Goal: Information Seeking & Learning: Learn about a topic

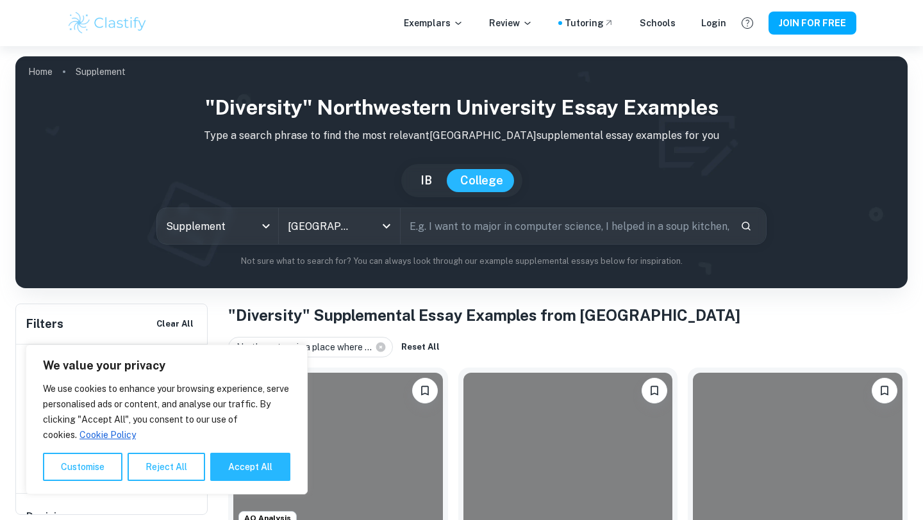
click at [96, 469] on button "Customise" at bounding box center [82, 467] width 79 height 28
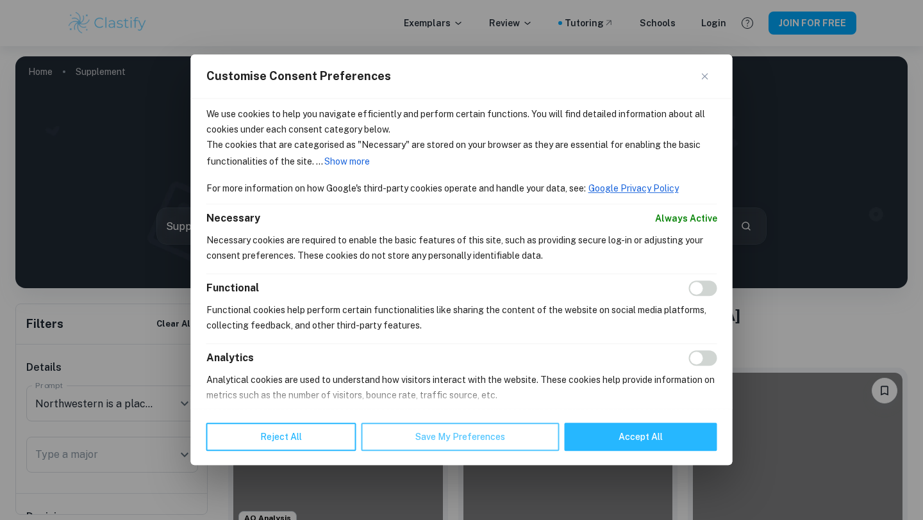
click at [434, 436] on button "Save My Preferences" at bounding box center [460, 438] width 198 height 28
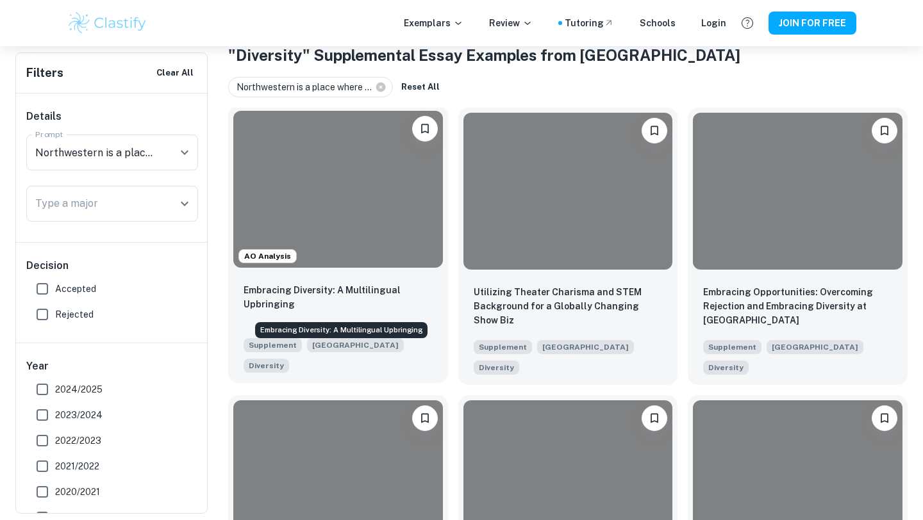
scroll to position [267, 0]
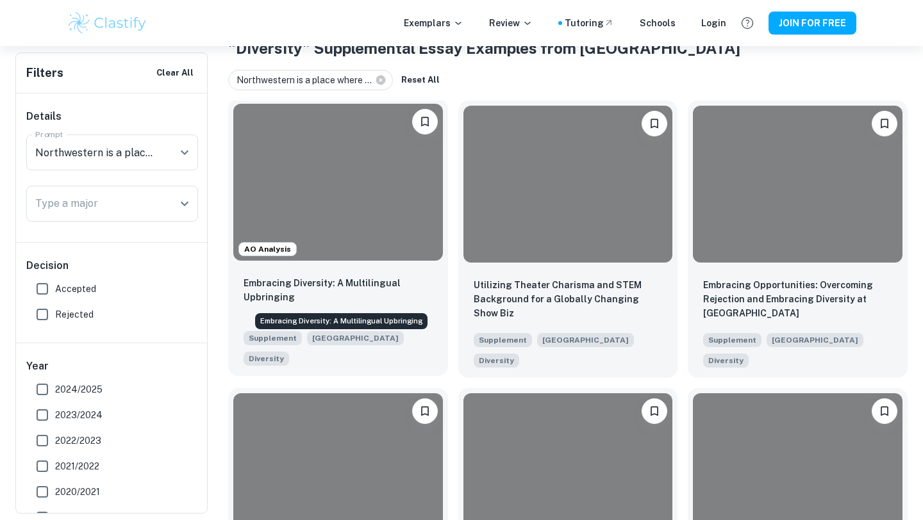
click at [362, 281] on p "Embracing Diversity: A Multilingual Upbringing" at bounding box center [338, 290] width 189 height 28
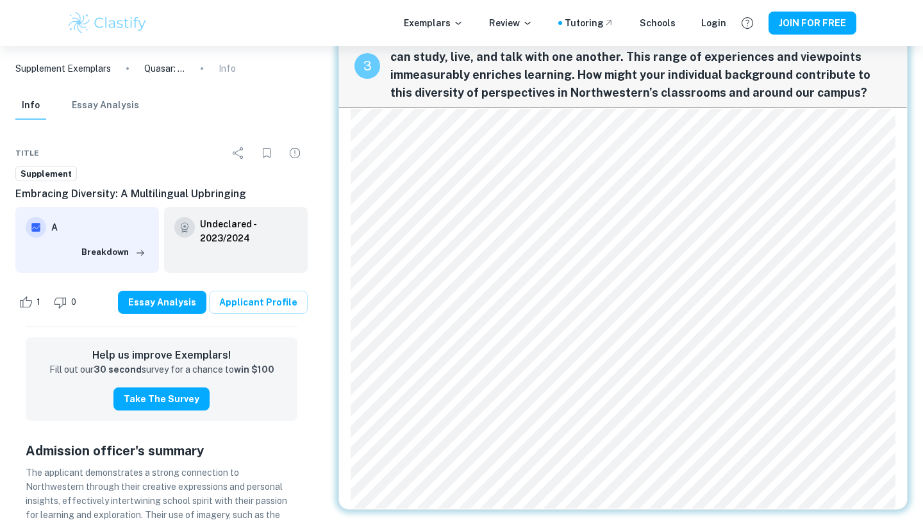
scroll to position [1972, 0]
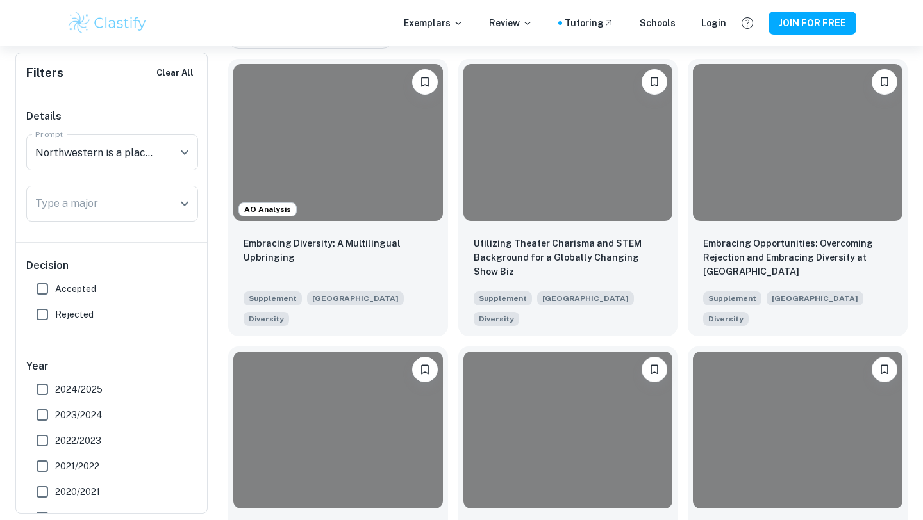
scroll to position [310, 0]
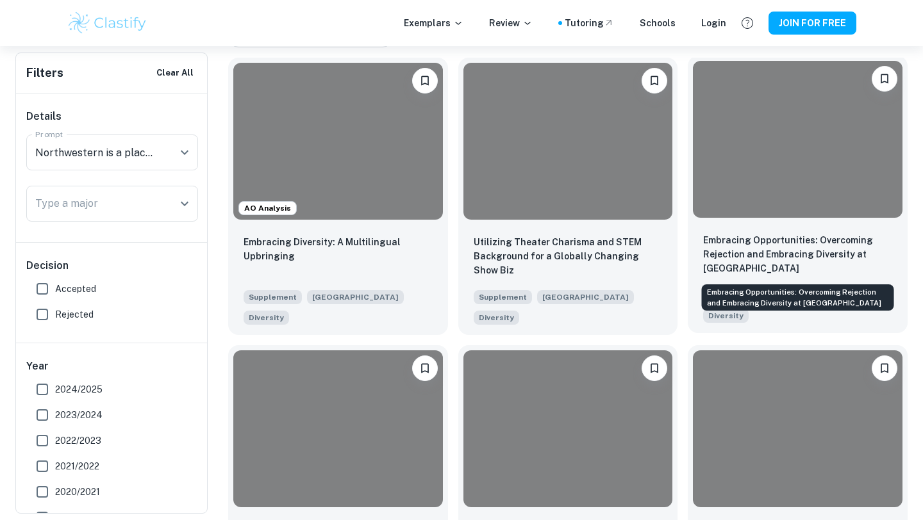
click at [734, 249] on p "Embracing Opportunities: Overcoming Rejection and Embracing Diversity at [GEOGR…" at bounding box center [797, 254] width 189 height 42
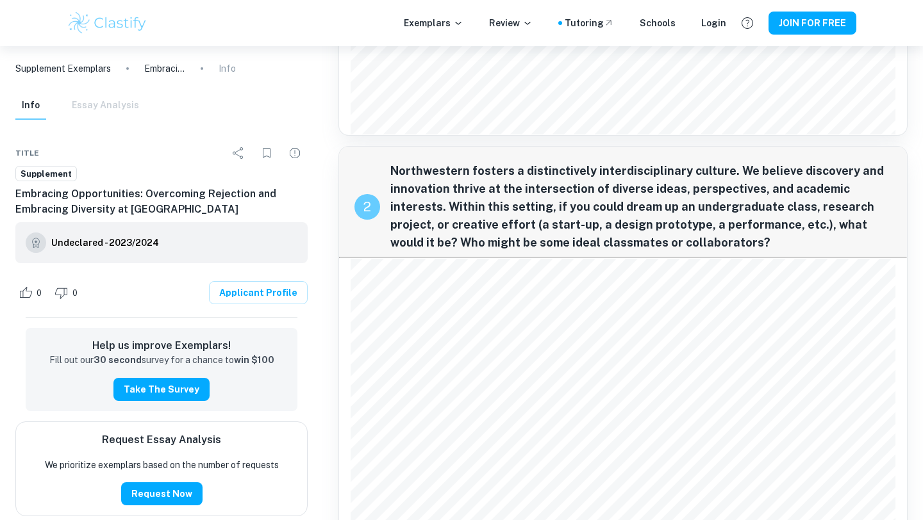
scroll to position [540, 0]
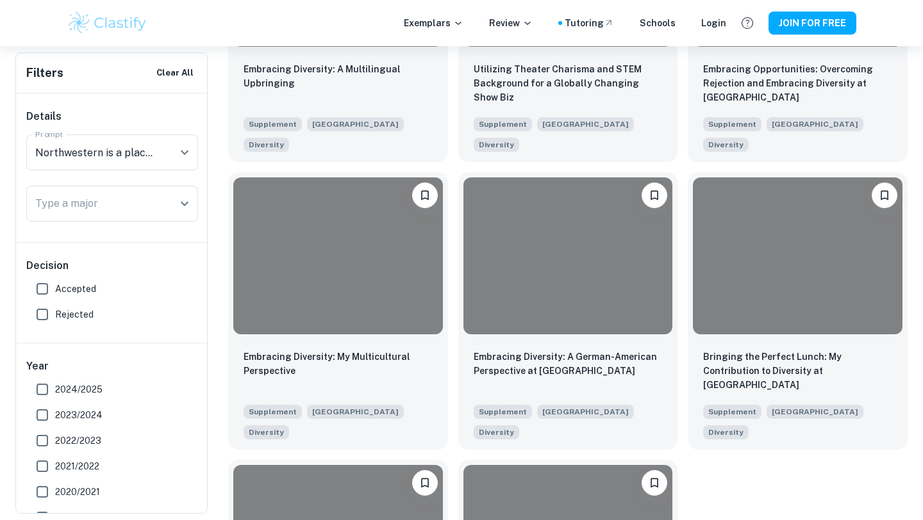
scroll to position [493, 0]
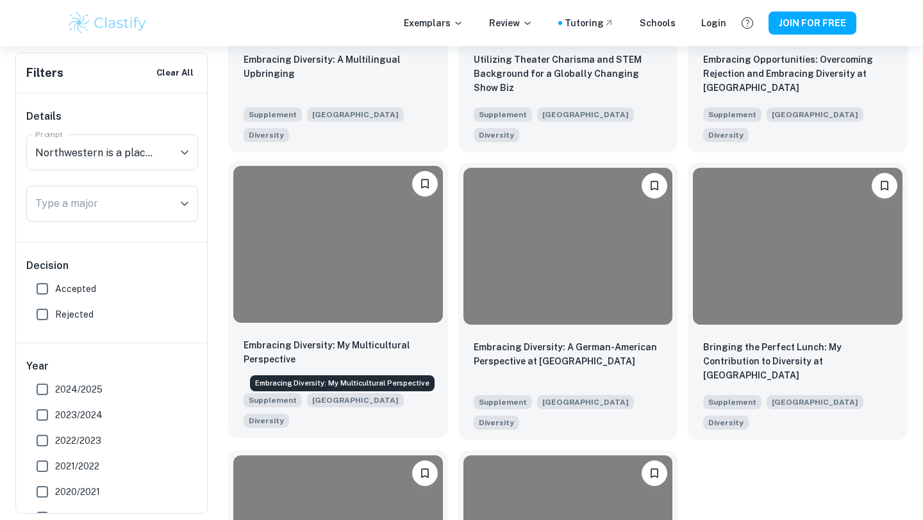
click at [403, 349] on p "Embracing Diversity: My Multicultural Perspective" at bounding box center [338, 352] width 189 height 28
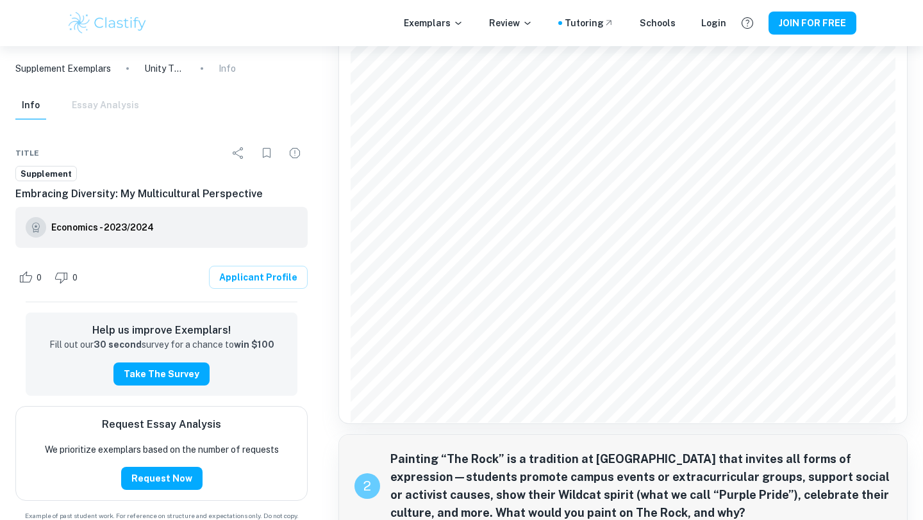
scroll to position [232, 0]
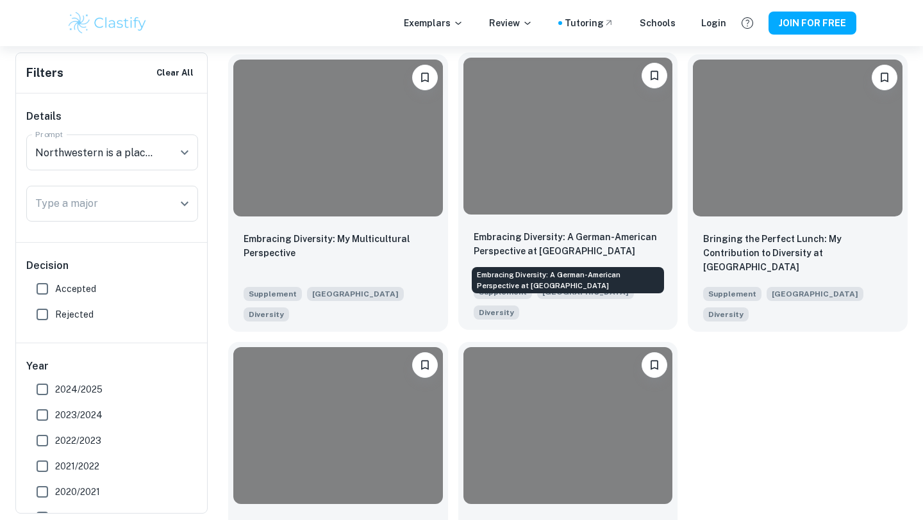
scroll to position [612, 0]
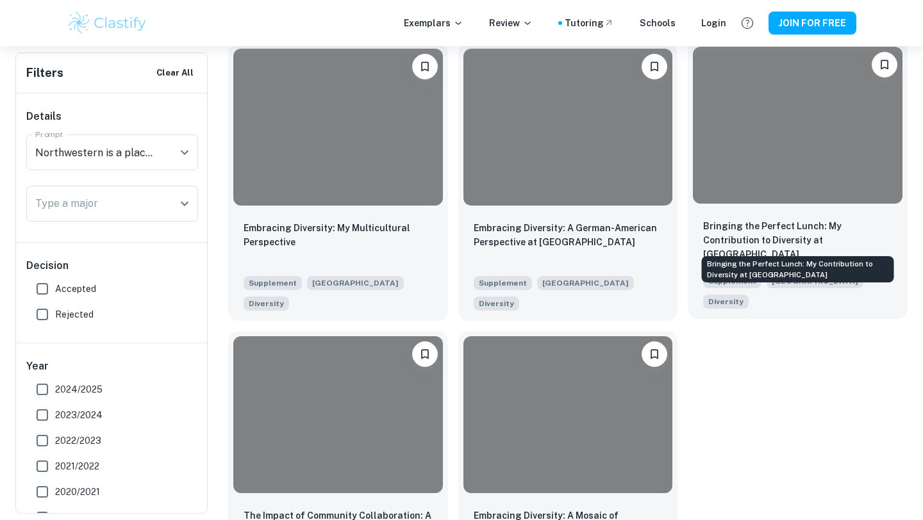
click at [752, 239] on p "Bringing the Perfect Lunch: My Contribution to Diversity at [GEOGRAPHIC_DATA]" at bounding box center [797, 240] width 189 height 42
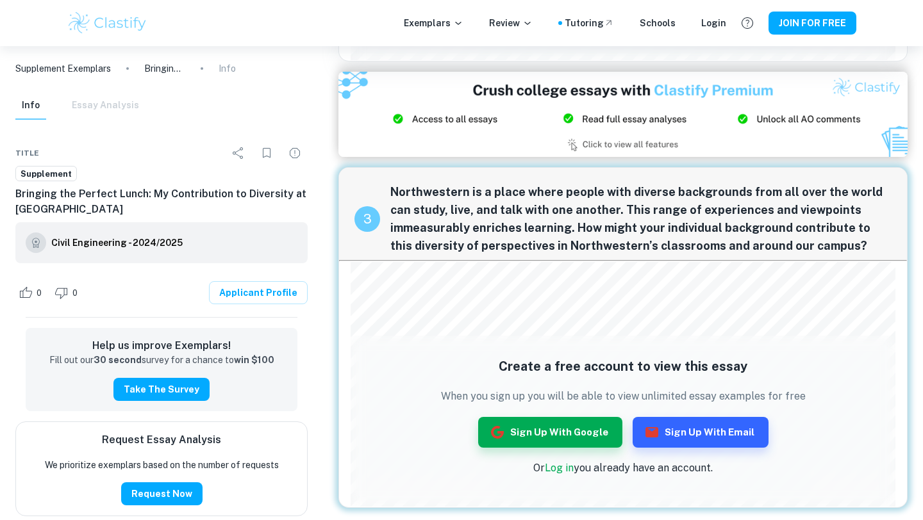
scroll to position [984, 0]
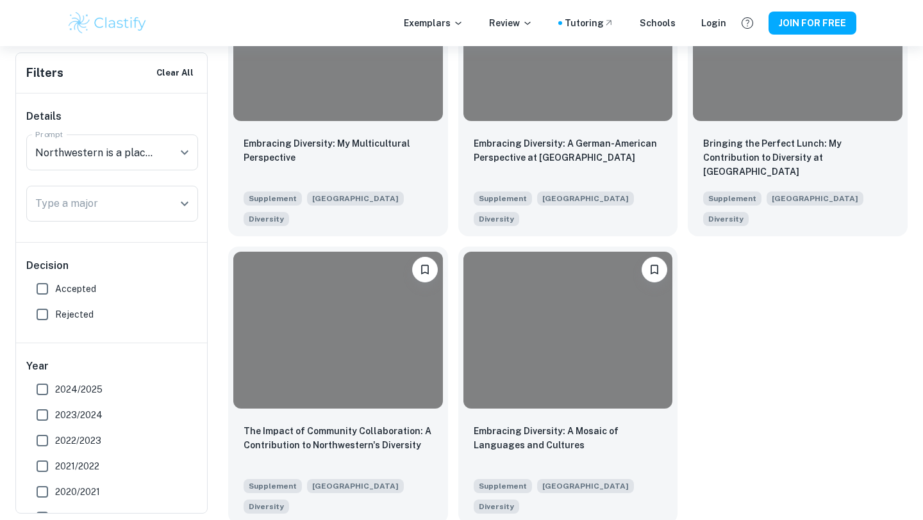
scroll to position [700, 0]
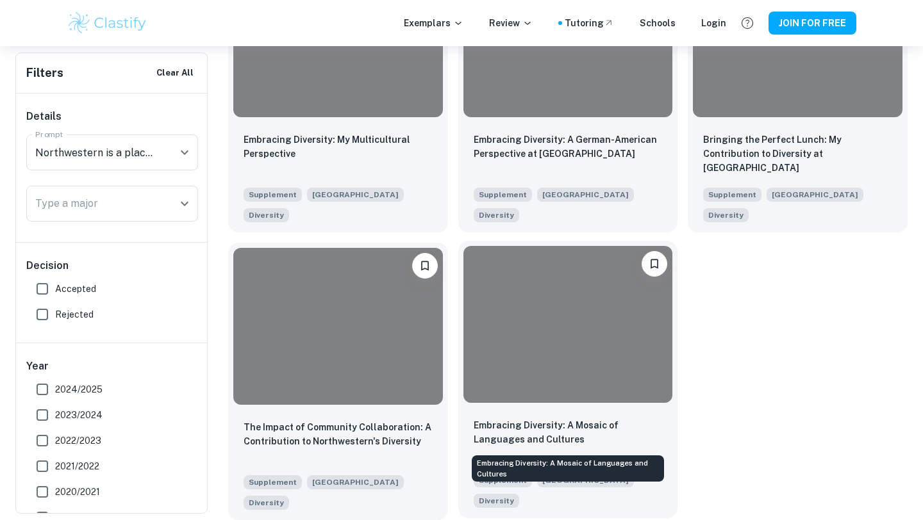
click at [577, 432] on p "Embracing Diversity: A Mosaic of Languages and Cultures" at bounding box center [568, 432] width 189 height 28
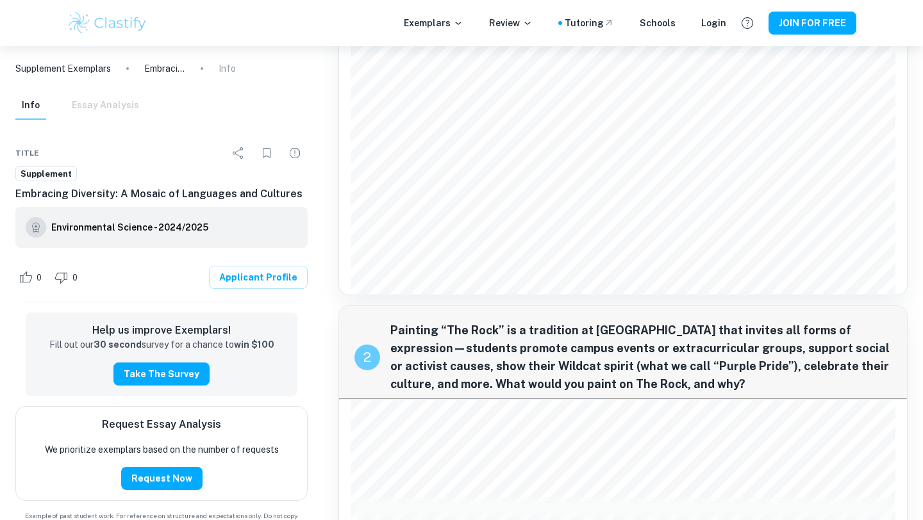
scroll to position [321, 0]
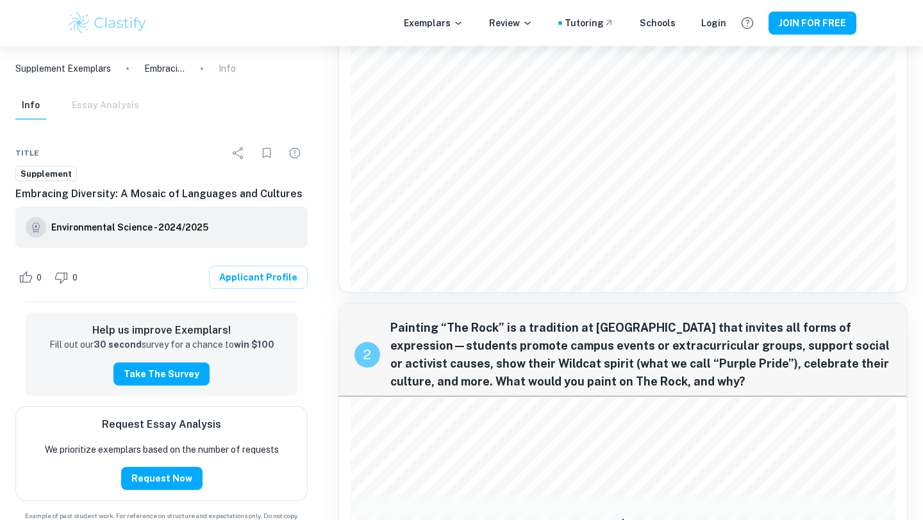
scroll to position [700, 0]
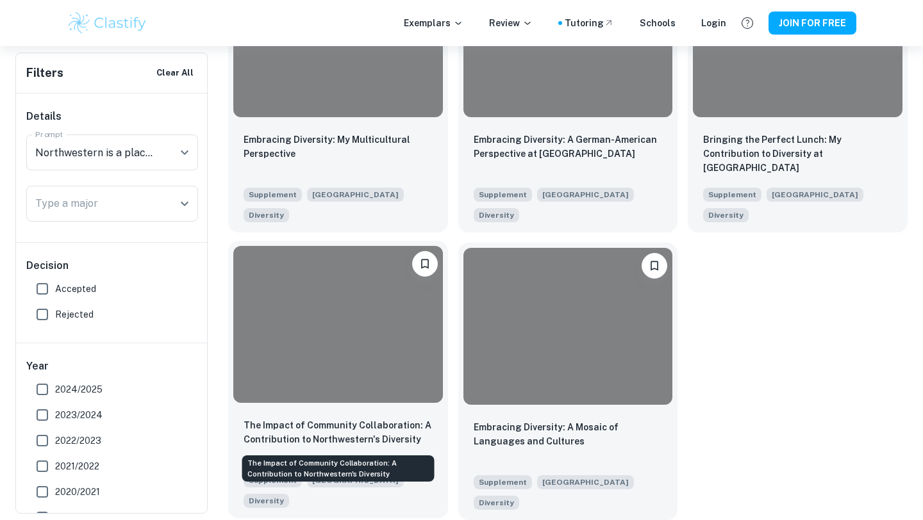
click at [398, 433] on p "The Impact of Community Collaboration: A Contribution to Northwestern's Diversi…" at bounding box center [338, 432] width 189 height 28
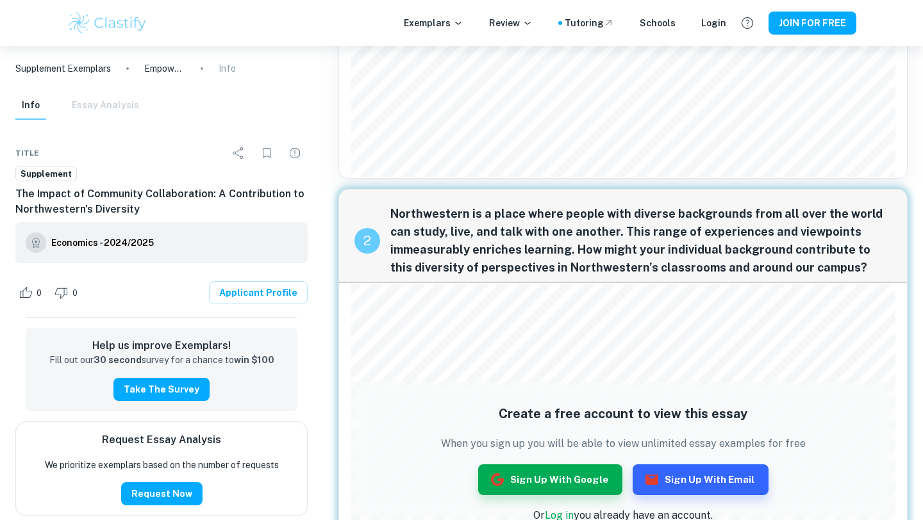
scroll to position [458, 0]
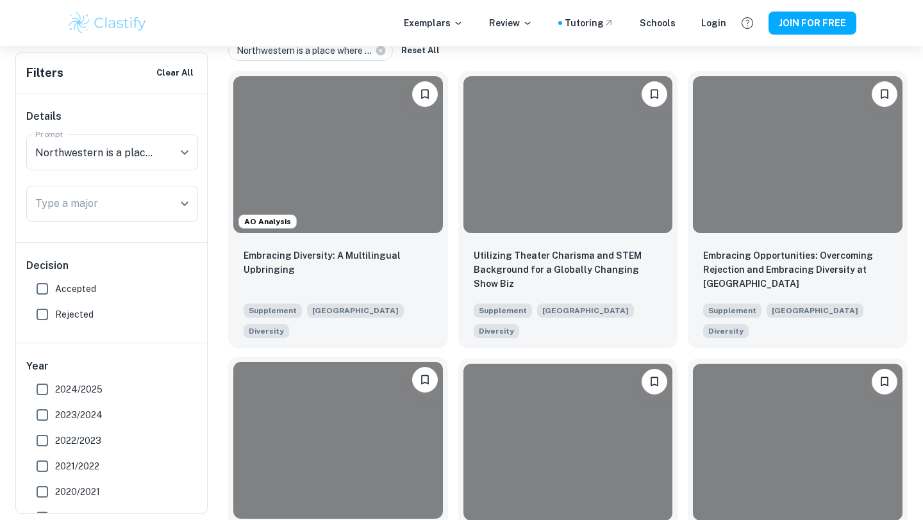
scroll to position [301, 0]
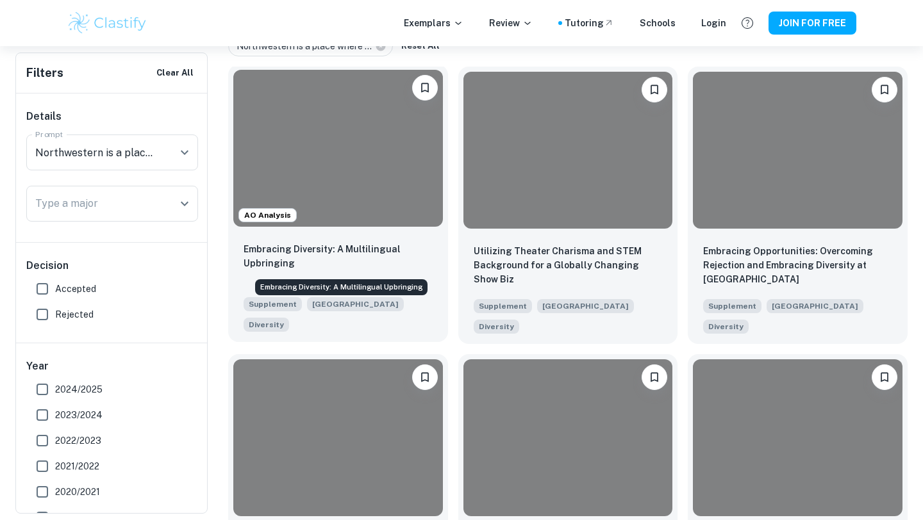
click at [315, 254] on p "Embracing Diversity: A Multilingual Upbringing" at bounding box center [338, 256] width 189 height 28
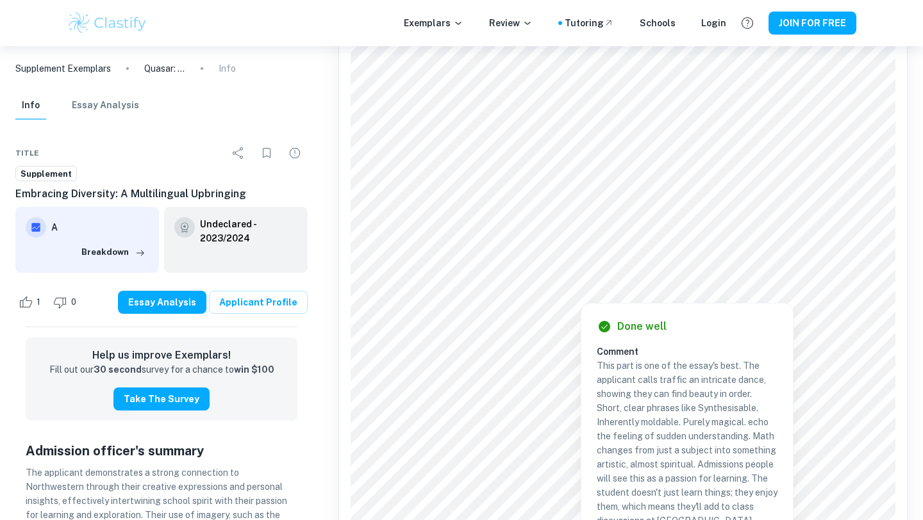
scroll to position [188, 0]
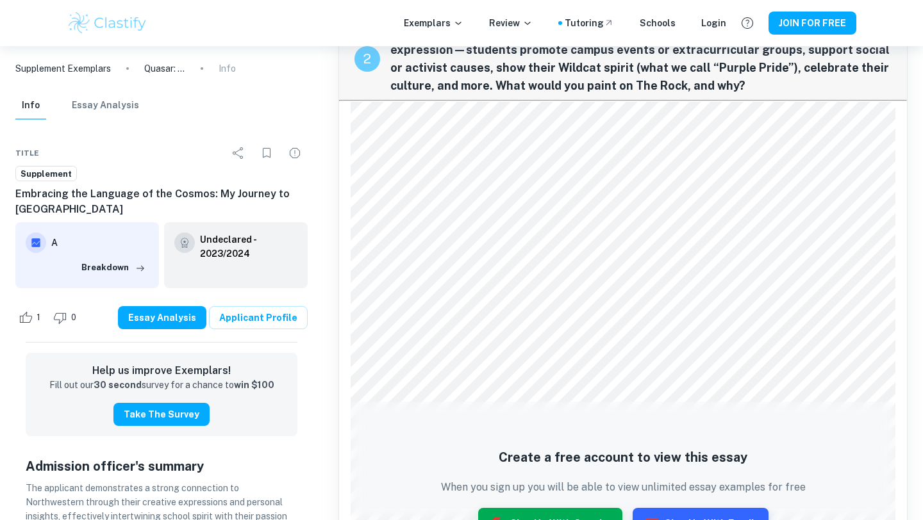
scroll to position [774, 0]
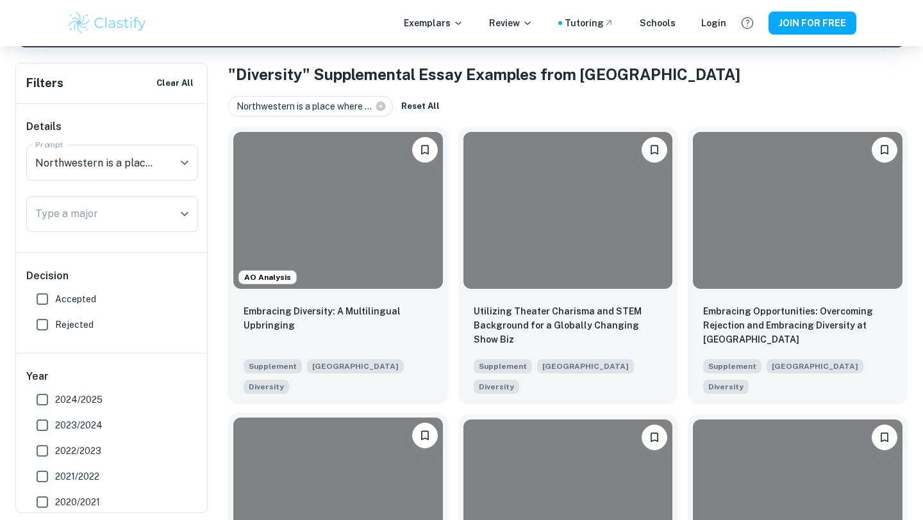
scroll to position [234, 0]
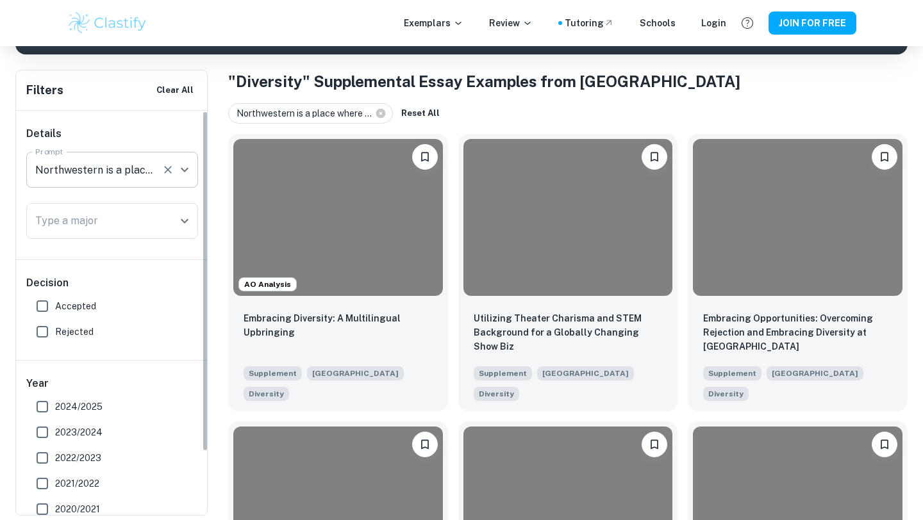
click at [156, 172] on div "Northwestern is a place where people with diverse backgrounds from all over the…" at bounding box center [112, 170] width 172 height 36
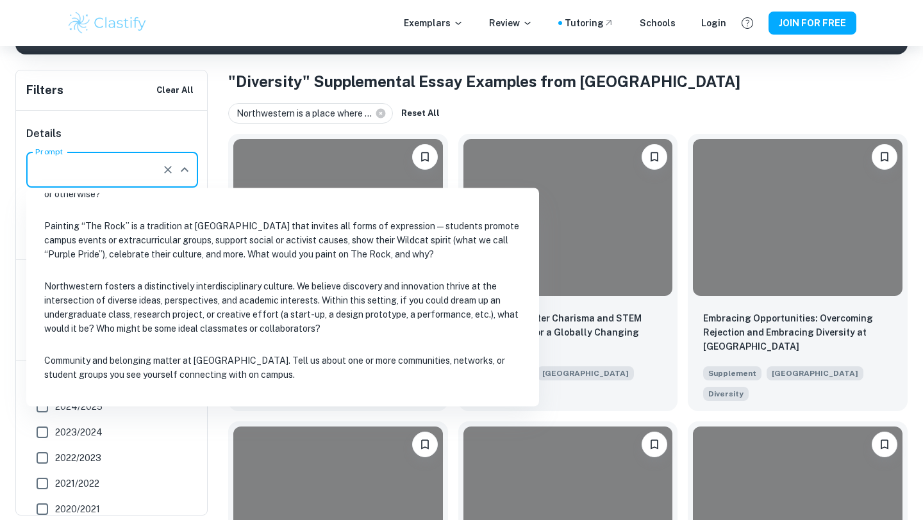
scroll to position [48, 0]
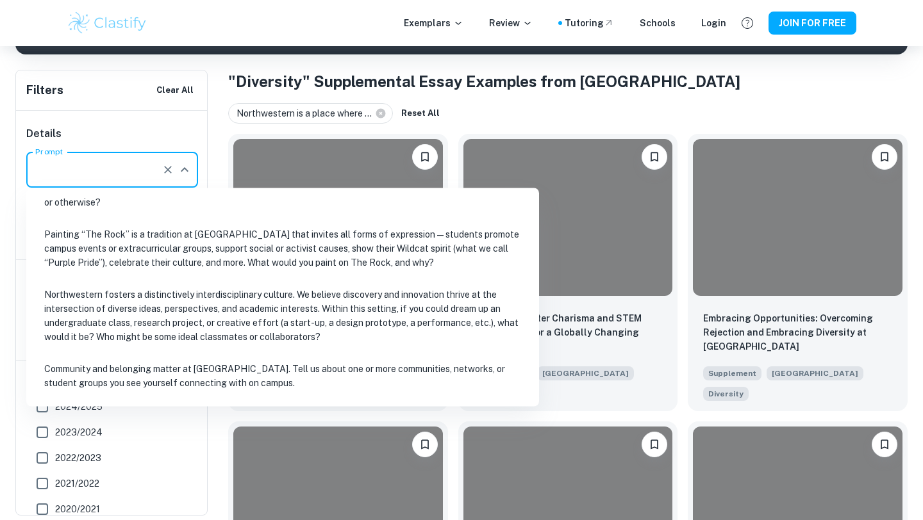
click at [138, 263] on li "Painting “The Rock” is a tradition at [GEOGRAPHIC_DATA] that invites all forms …" at bounding box center [282, 249] width 502 height 58
type input "Painting “The Rock” is a tradition at [GEOGRAPHIC_DATA] that invites all forms …"
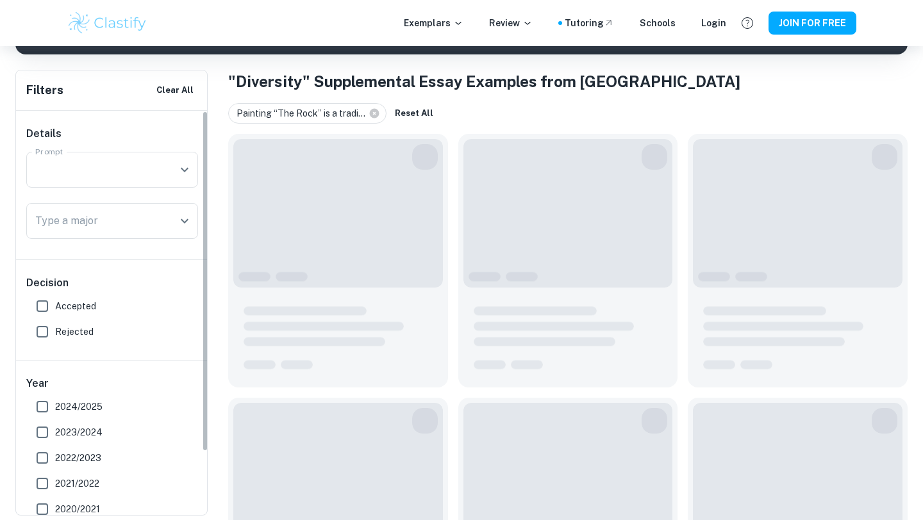
scroll to position [0, 0]
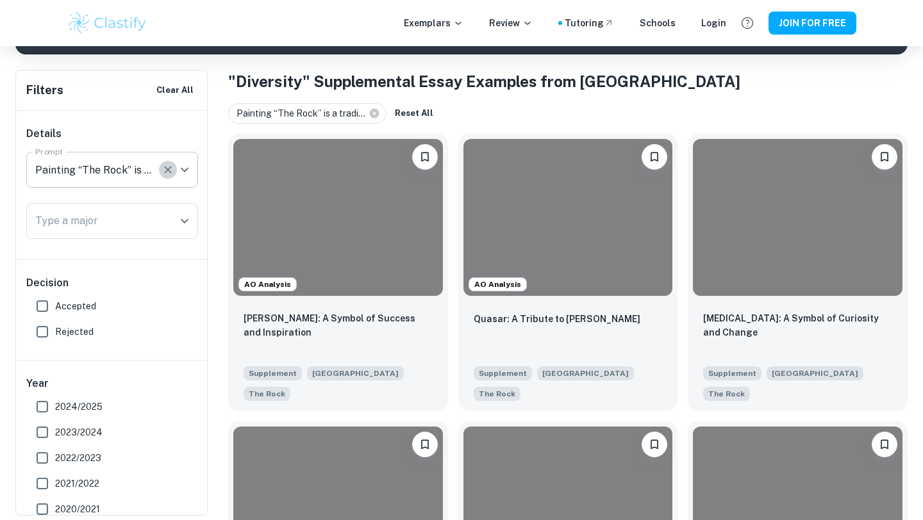
click at [163, 175] on icon "Clear" at bounding box center [167, 169] width 13 height 13
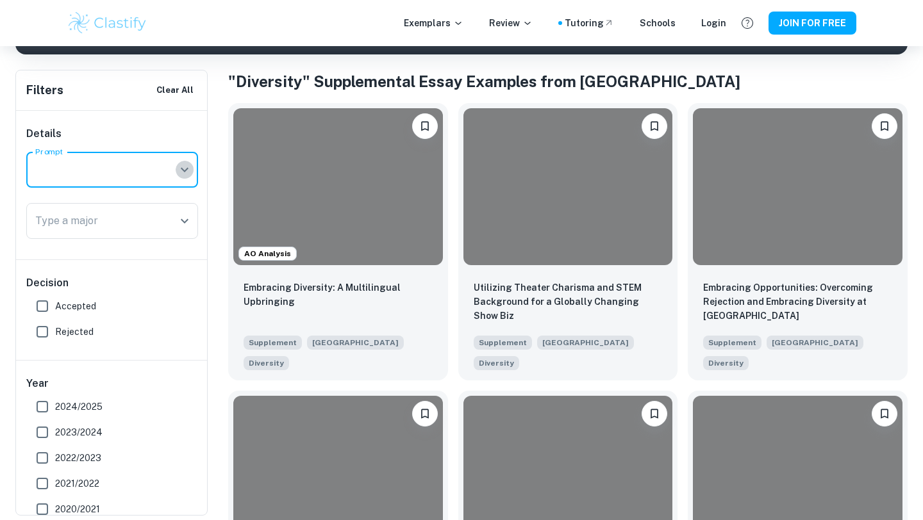
click at [185, 171] on icon "Open" at bounding box center [184, 169] width 15 height 15
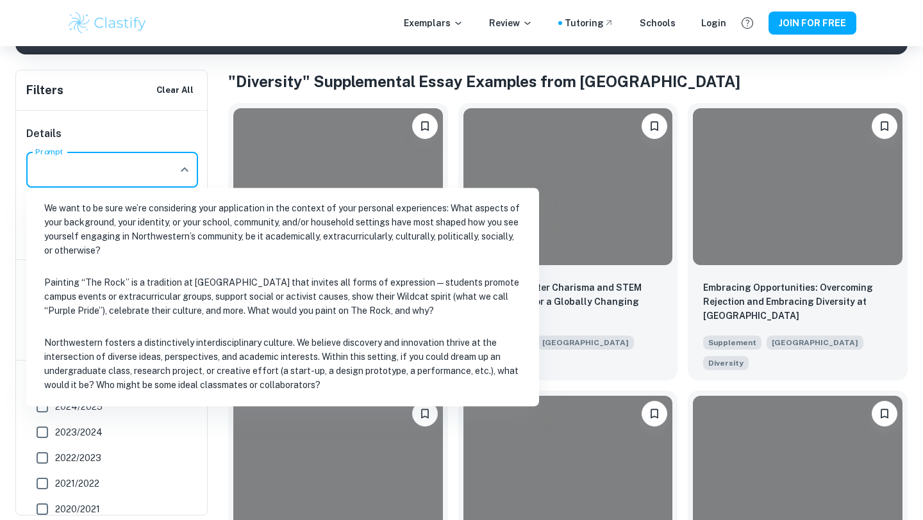
click at [172, 229] on li "We want to be sure we’re considering your application in the context of your pe…" at bounding box center [282, 230] width 502 height 72
type input "We want to be sure we’re considering your application in the context of your pe…"
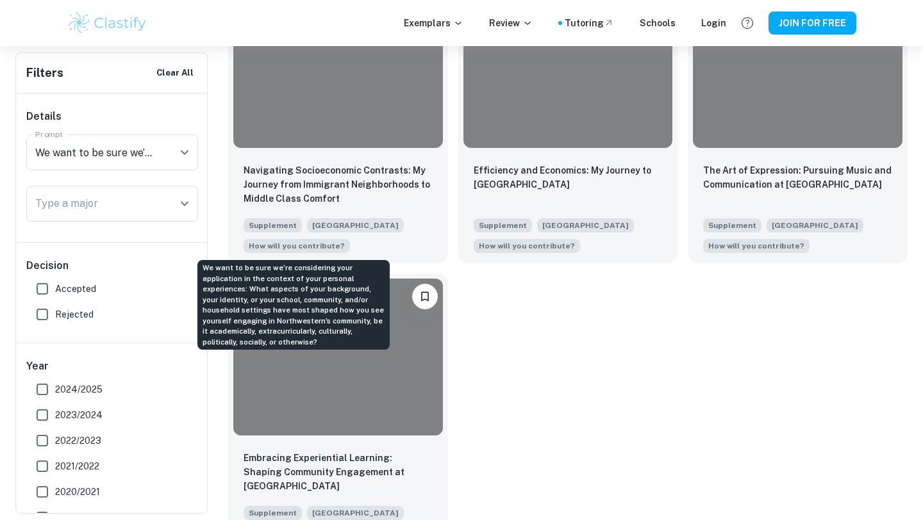
scroll to position [957, 0]
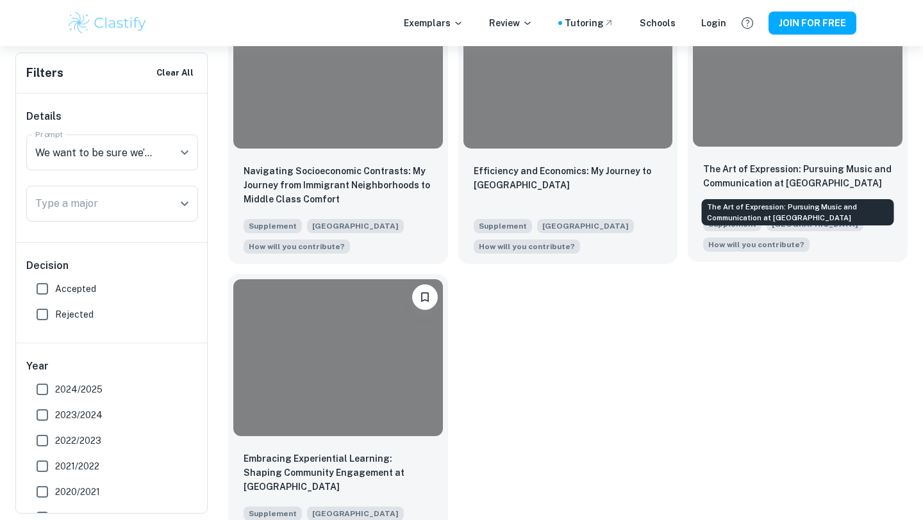
click at [771, 176] on p "The Art of Expression: Pursuing Music and Communication at Northwestern" at bounding box center [797, 176] width 189 height 28
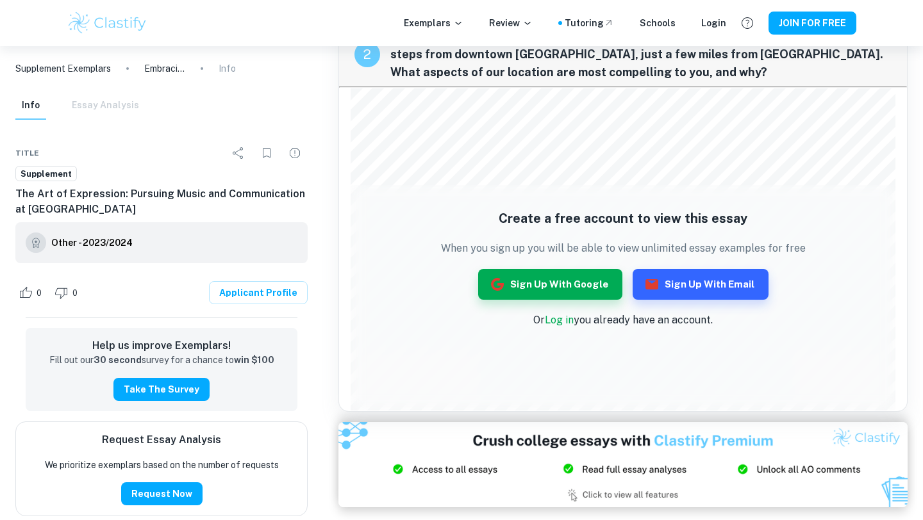
scroll to position [674, 0]
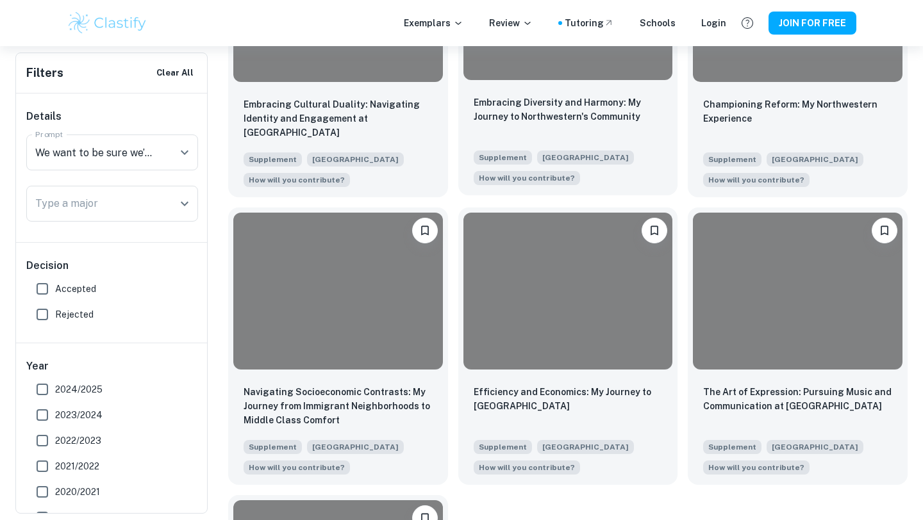
scroll to position [717, 0]
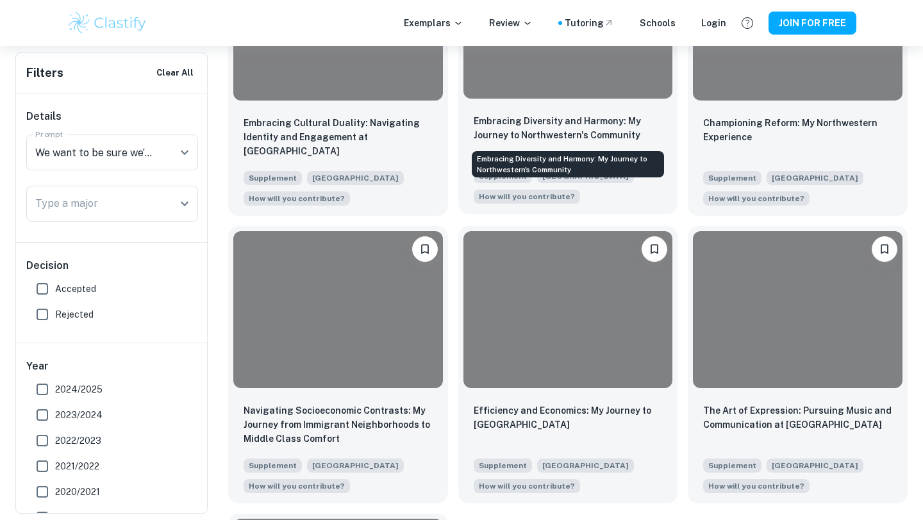
click at [562, 131] on p "Embracing Diversity and Harmony: My Journey to Northwestern's Community" at bounding box center [568, 128] width 189 height 28
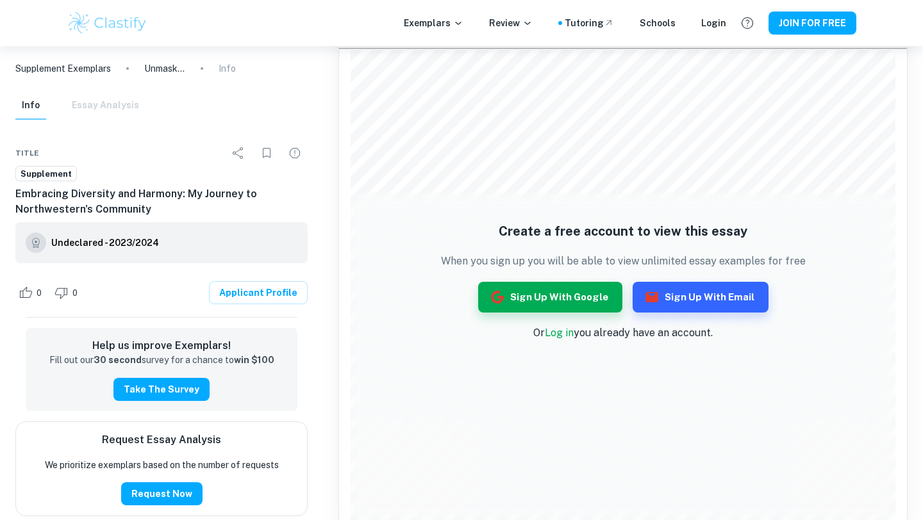
scroll to position [1603, 0]
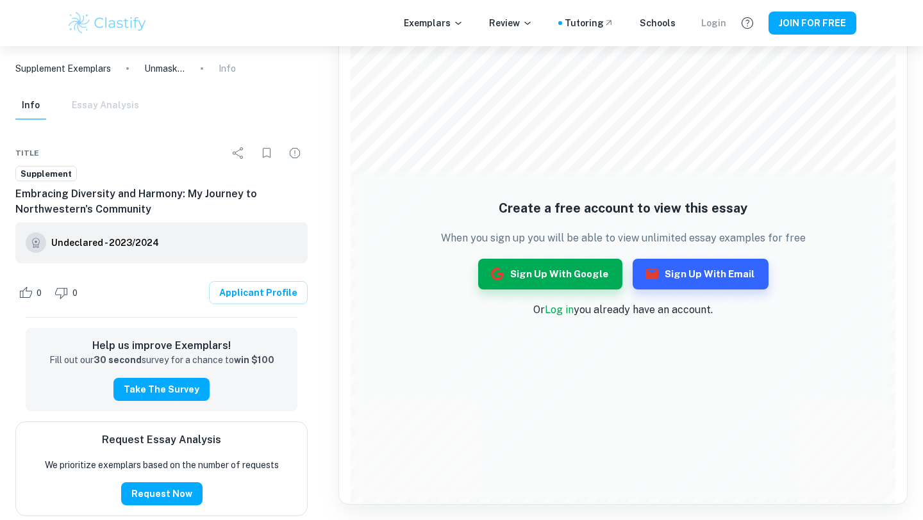
scroll to position [717, 0]
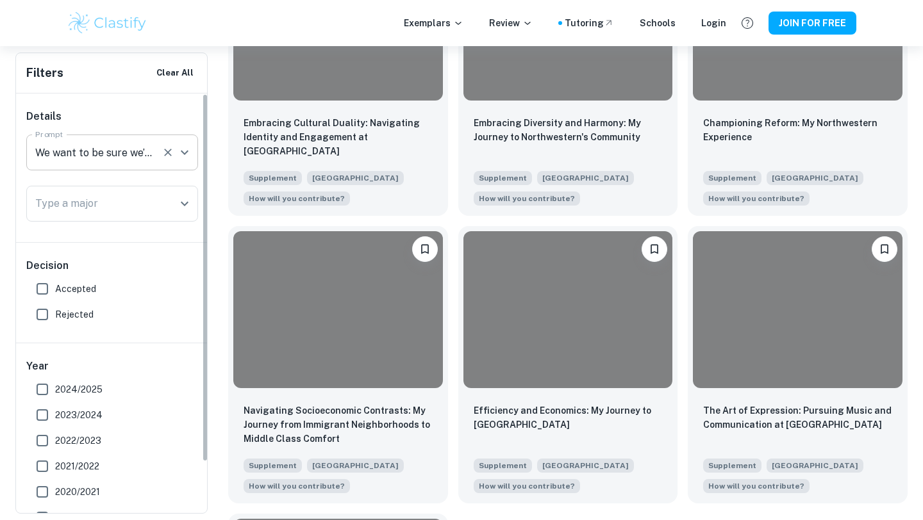
click at [174, 147] on button "Clear" at bounding box center [168, 153] width 18 height 18
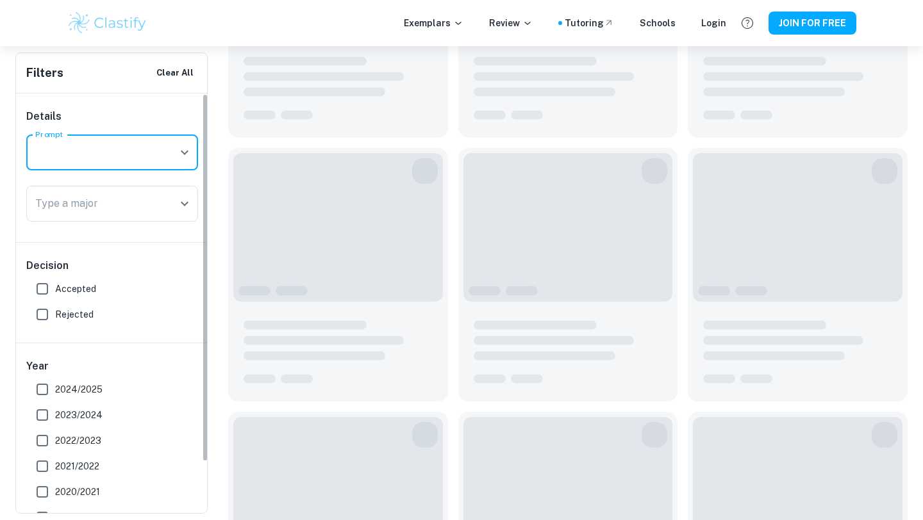
scroll to position [670, 0]
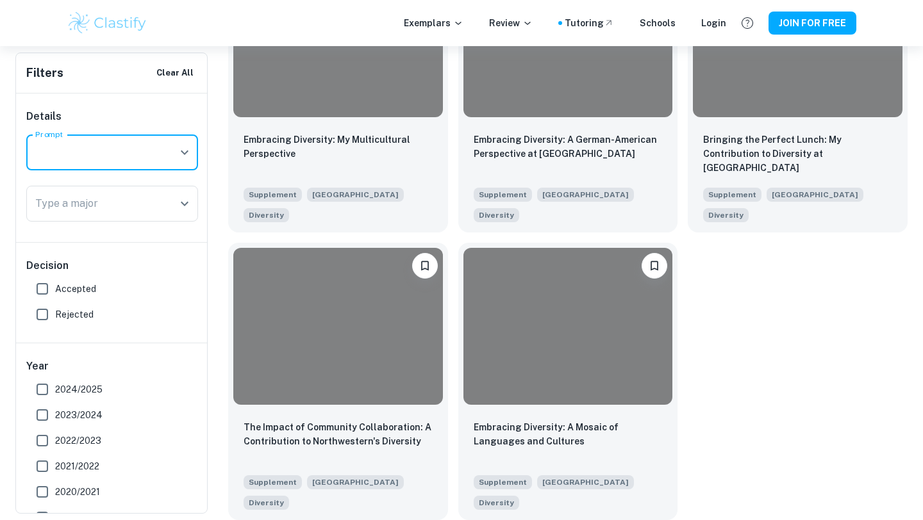
click at [185, 152] on icon "Open" at bounding box center [185, 153] width 8 height 4
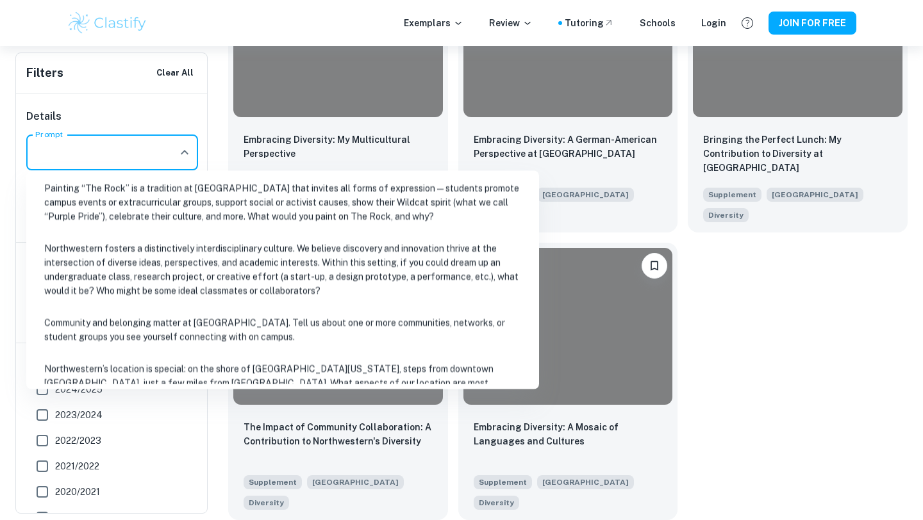
scroll to position [92, 0]
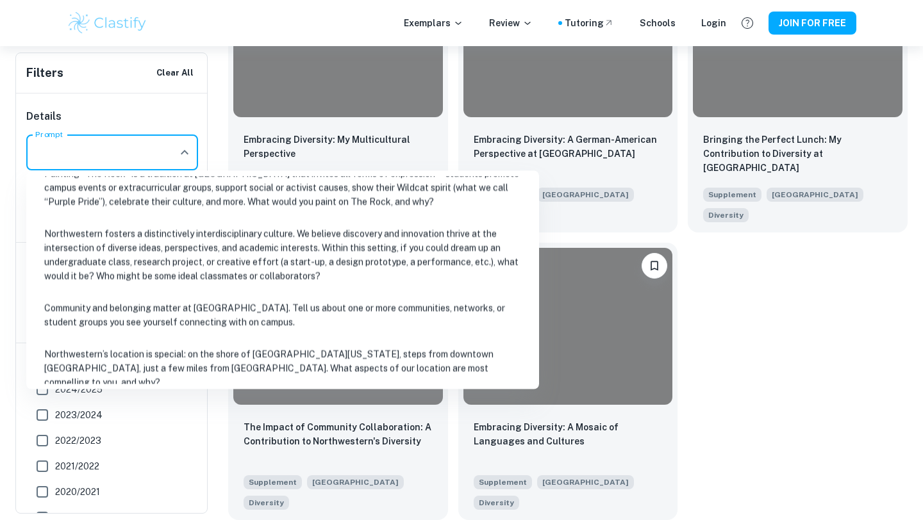
click at [163, 349] on li "Northwestern’s location is special: on the shore of Lake Michigan, steps from d…" at bounding box center [282, 369] width 502 height 58
type input "Northwestern’s location is special: on the shore of Lake Michigan, steps from d…"
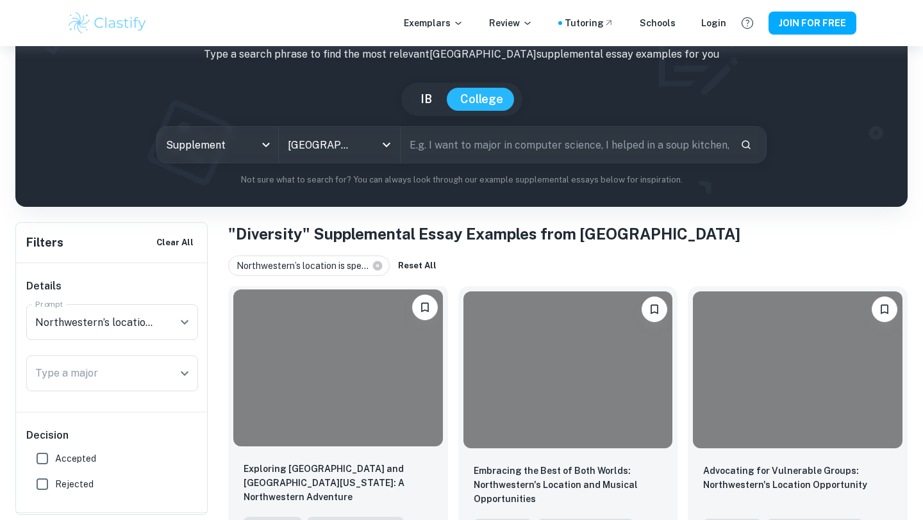
scroll to position [125, 0]
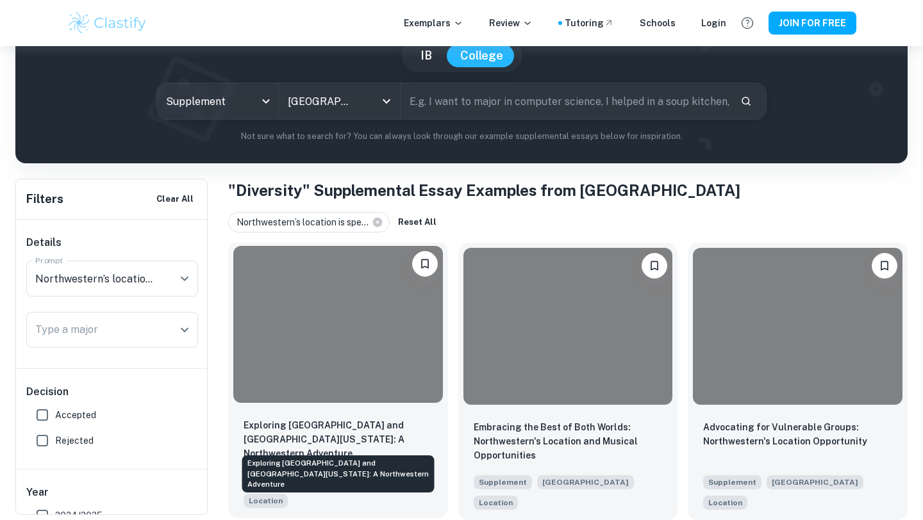
click at [401, 442] on p "Exploring Chicago and Lake Michigan: A Northwestern Adventure" at bounding box center [338, 439] width 189 height 42
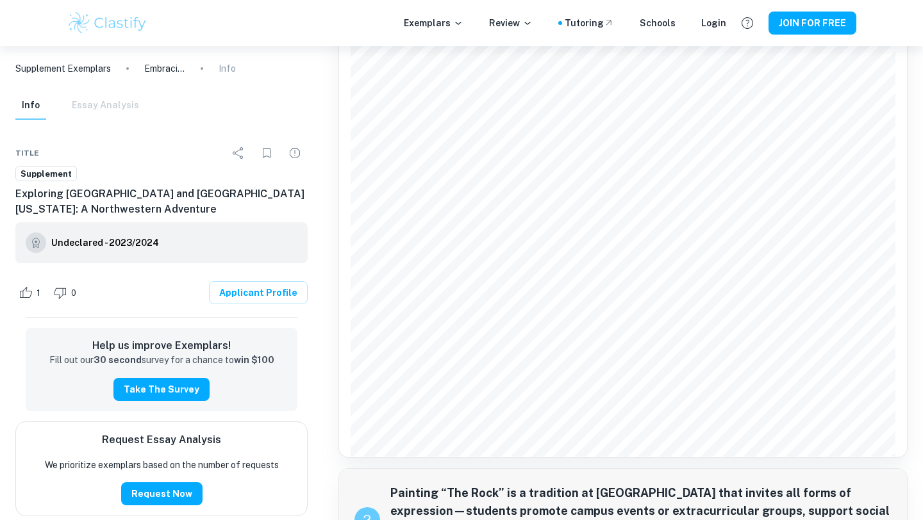
scroll to position [451, 0]
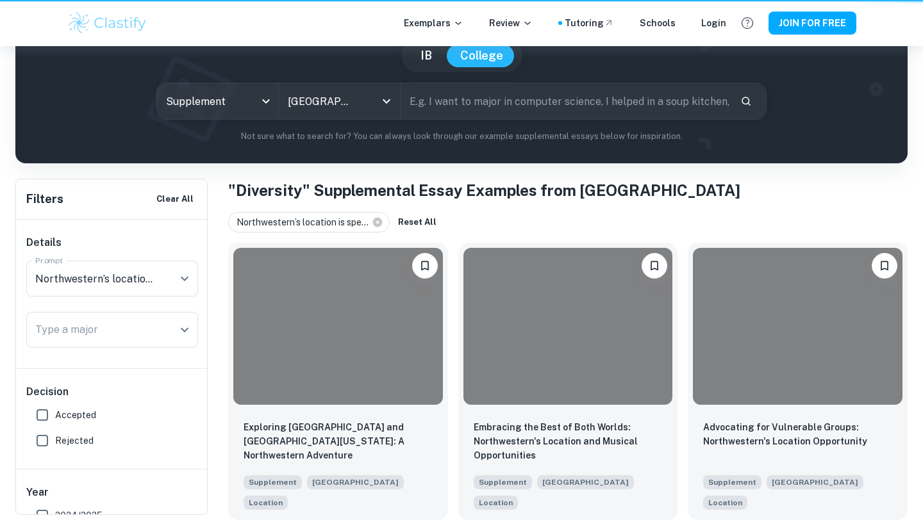
scroll to position [125, 0]
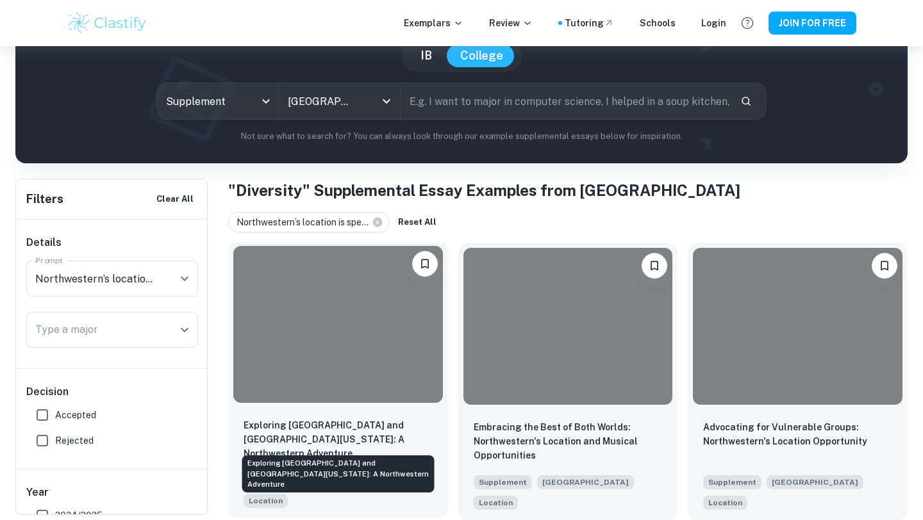
click at [395, 424] on p "Exploring Chicago and Lake Michigan: A Northwestern Adventure" at bounding box center [338, 439] width 189 height 42
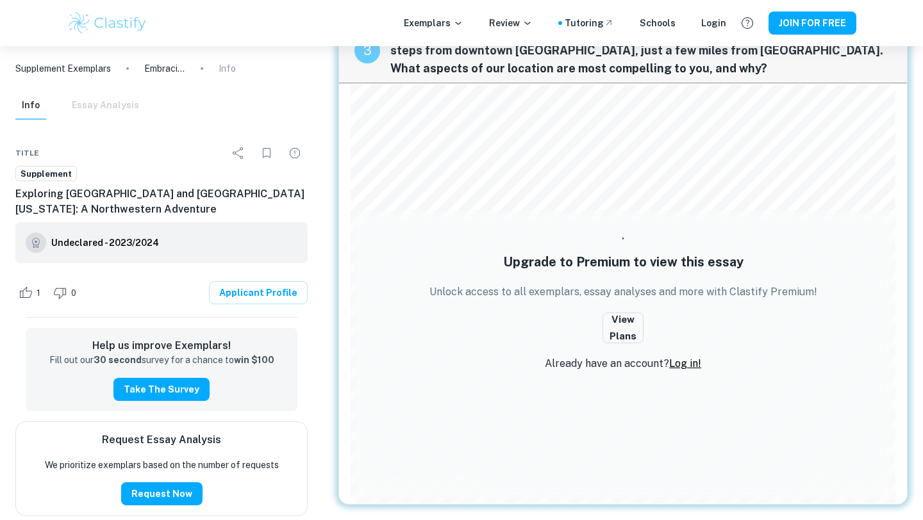
scroll to position [1389, 0]
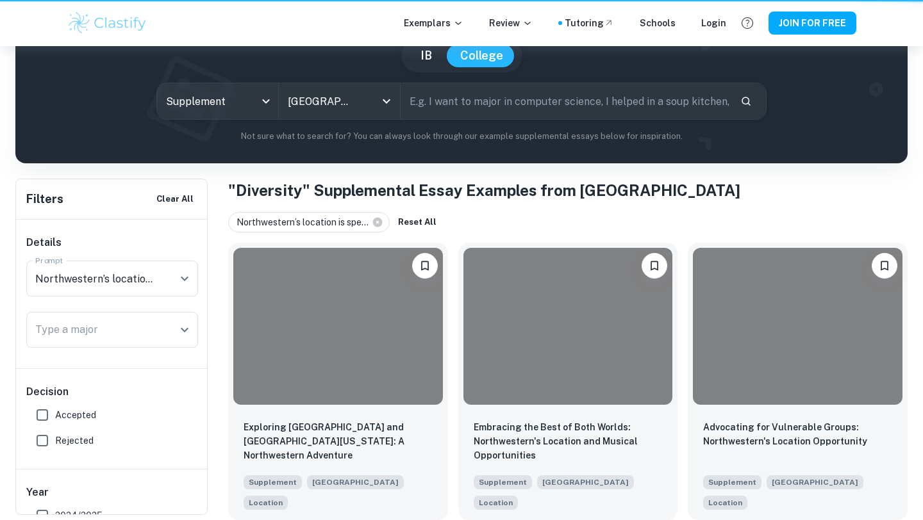
scroll to position [125, 0]
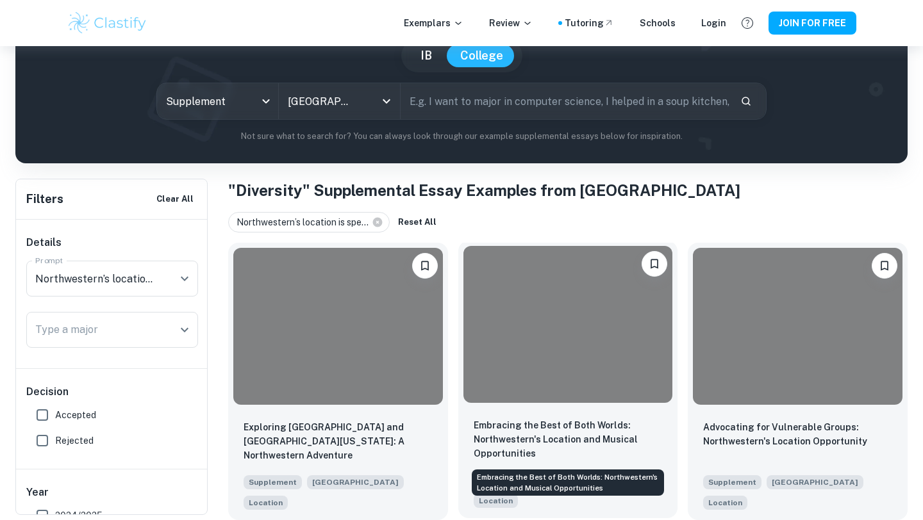
click at [513, 429] on p "Embracing the Best of Both Worlds: Northwestern's Location and Musical Opportun…" at bounding box center [568, 439] width 189 height 42
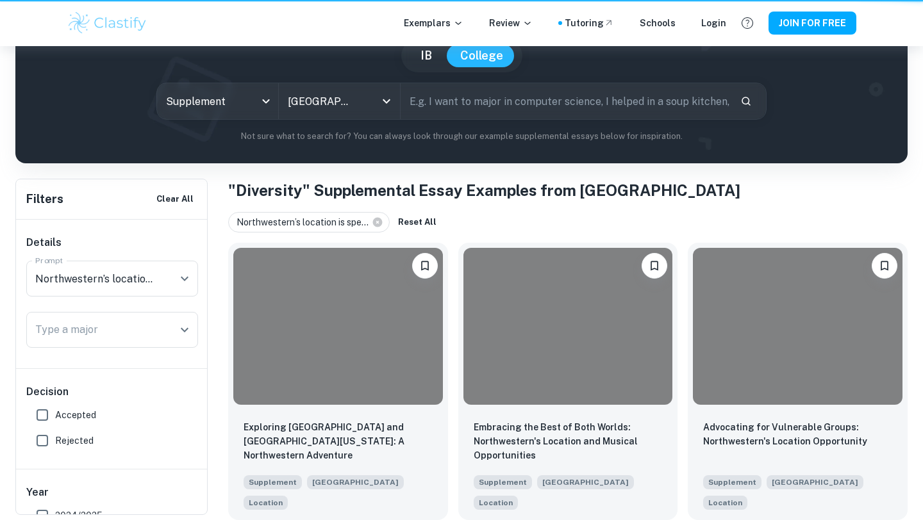
scroll to position [125, 0]
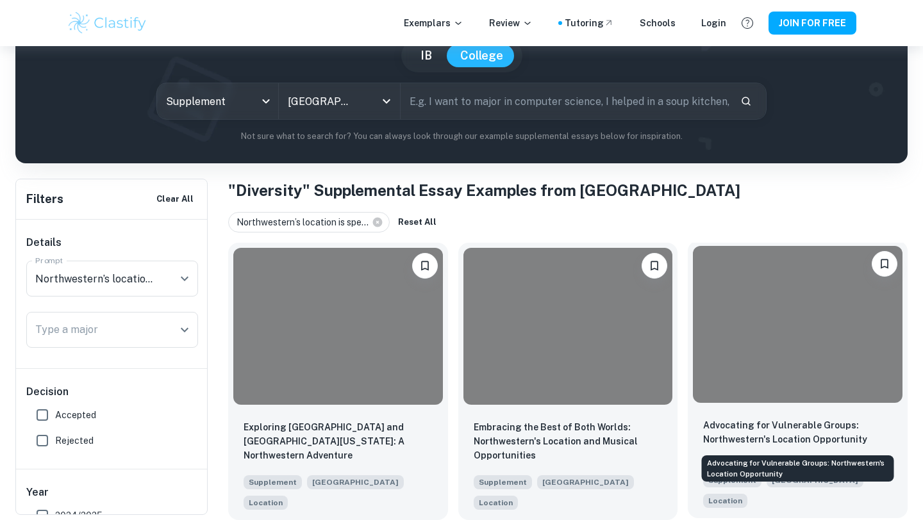
click at [748, 431] on p "Advocating for Vulnerable Groups: Northwestern's Location Opportunity" at bounding box center [797, 432] width 189 height 28
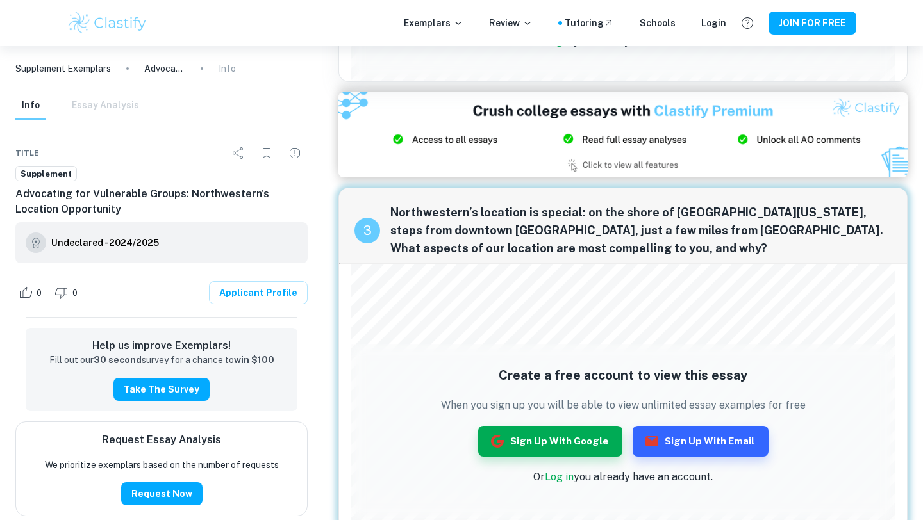
scroll to position [793, 0]
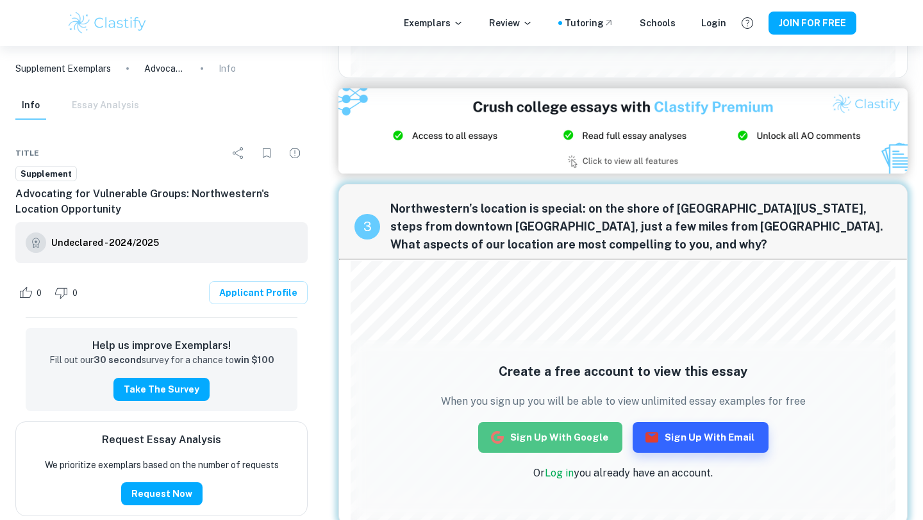
click at [560, 432] on button "Sign up with Google" at bounding box center [550, 437] width 144 height 31
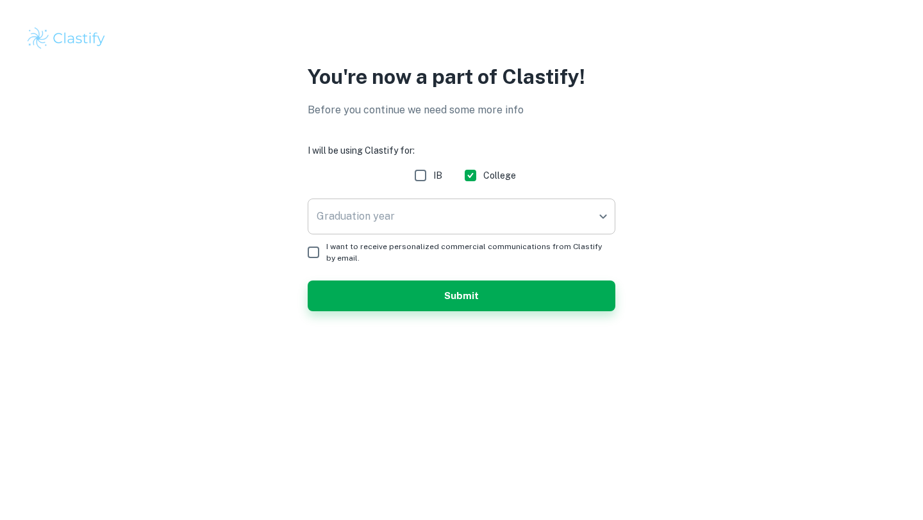
click at [460, 213] on body "We value your privacy We use cookies to enhance your browsing experience, serve…" at bounding box center [461, 260] width 923 height 520
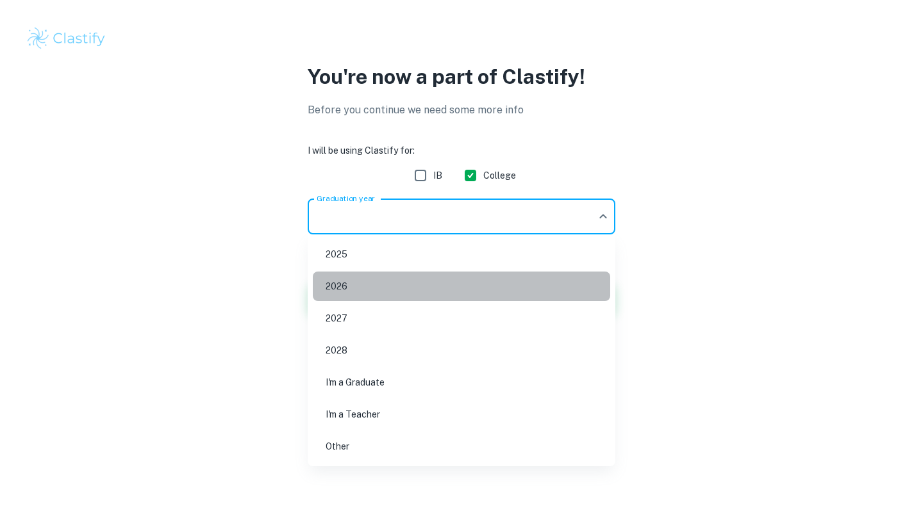
click at [427, 287] on li "2026" at bounding box center [461, 286] width 297 height 29
type input "2026"
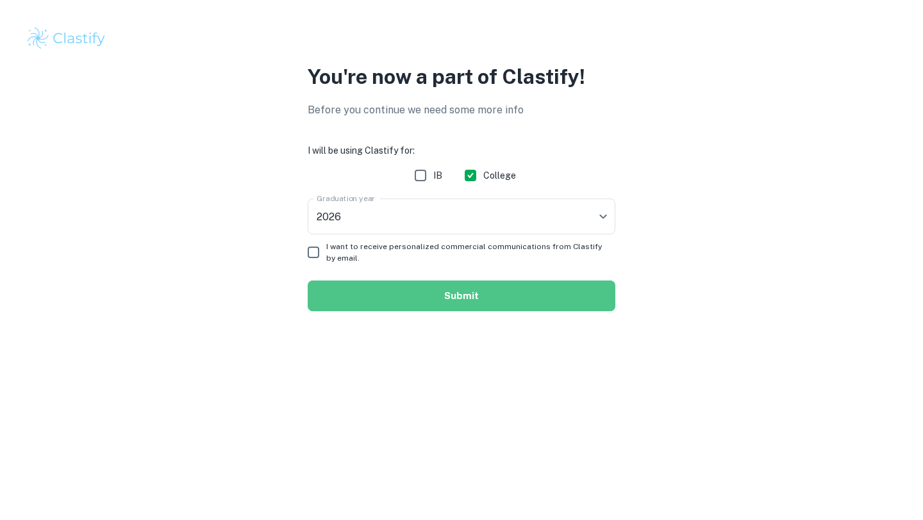
click at [427, 295] on button "Submit" at bounding box center [462, 296] width 308 height 31
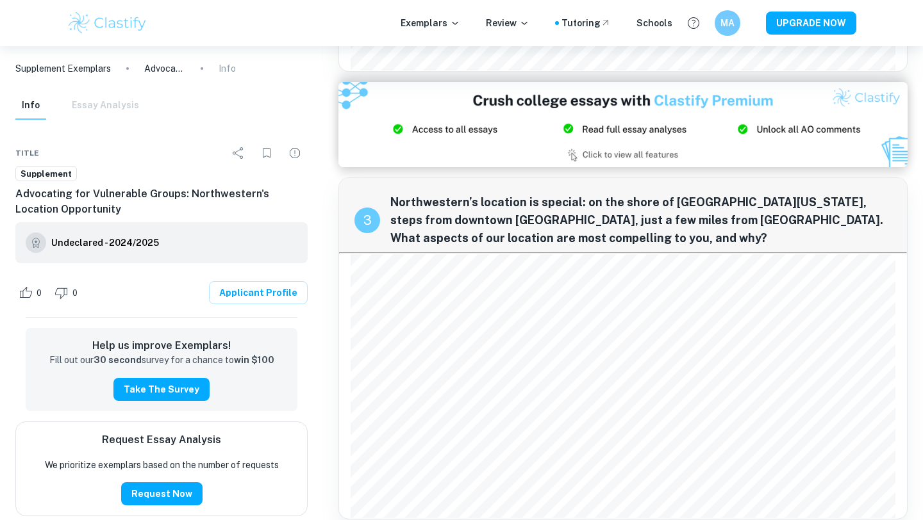
scroll to position [798, 0]
